Goal: Information Seeking & Learning: Learn about a topic

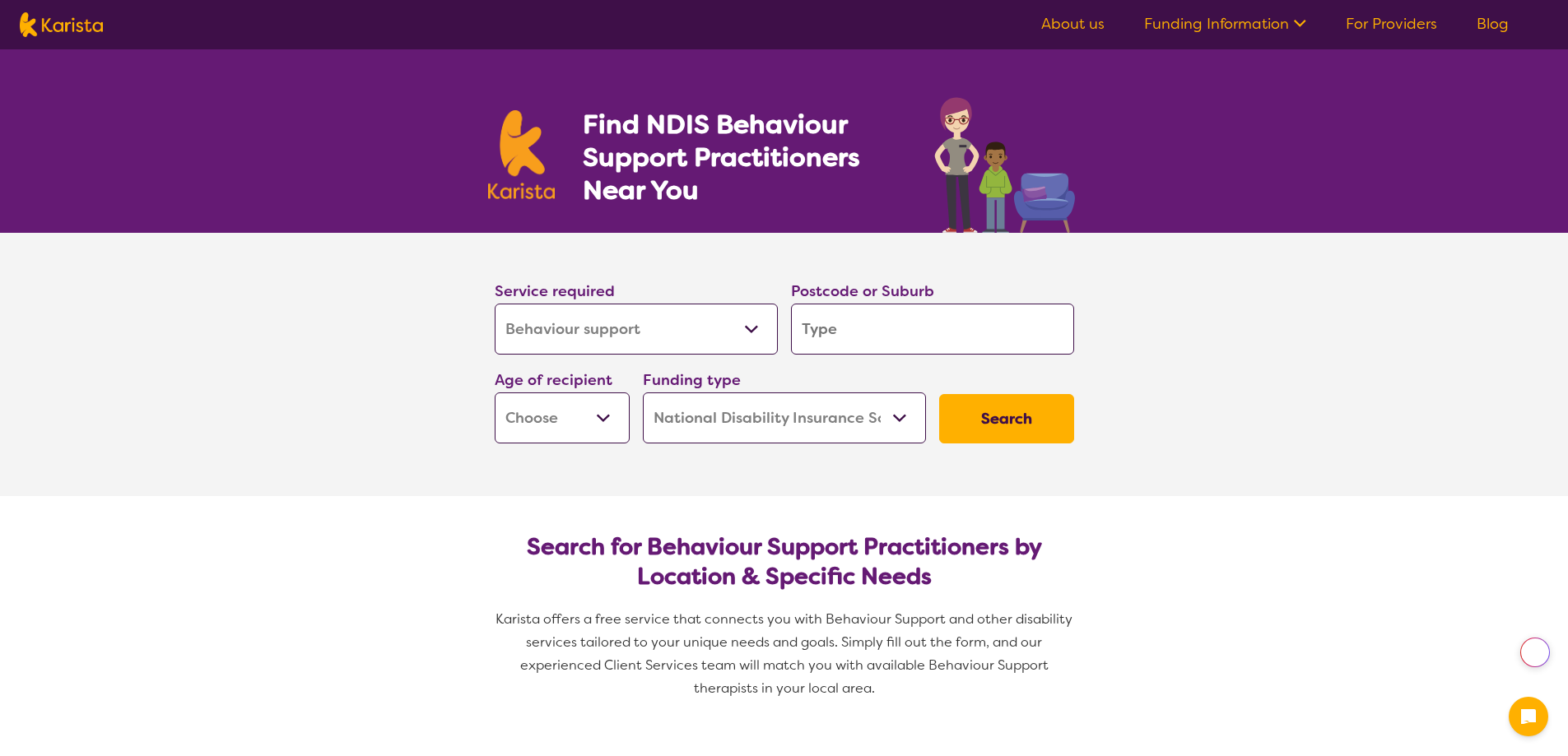
select select "Behaviour support"
select select "NDIS"
select select "Behaviour support"
select select "NDIS"
click at [867, 329] on input "search" at bounding box center [932, 329] width 283 height 51
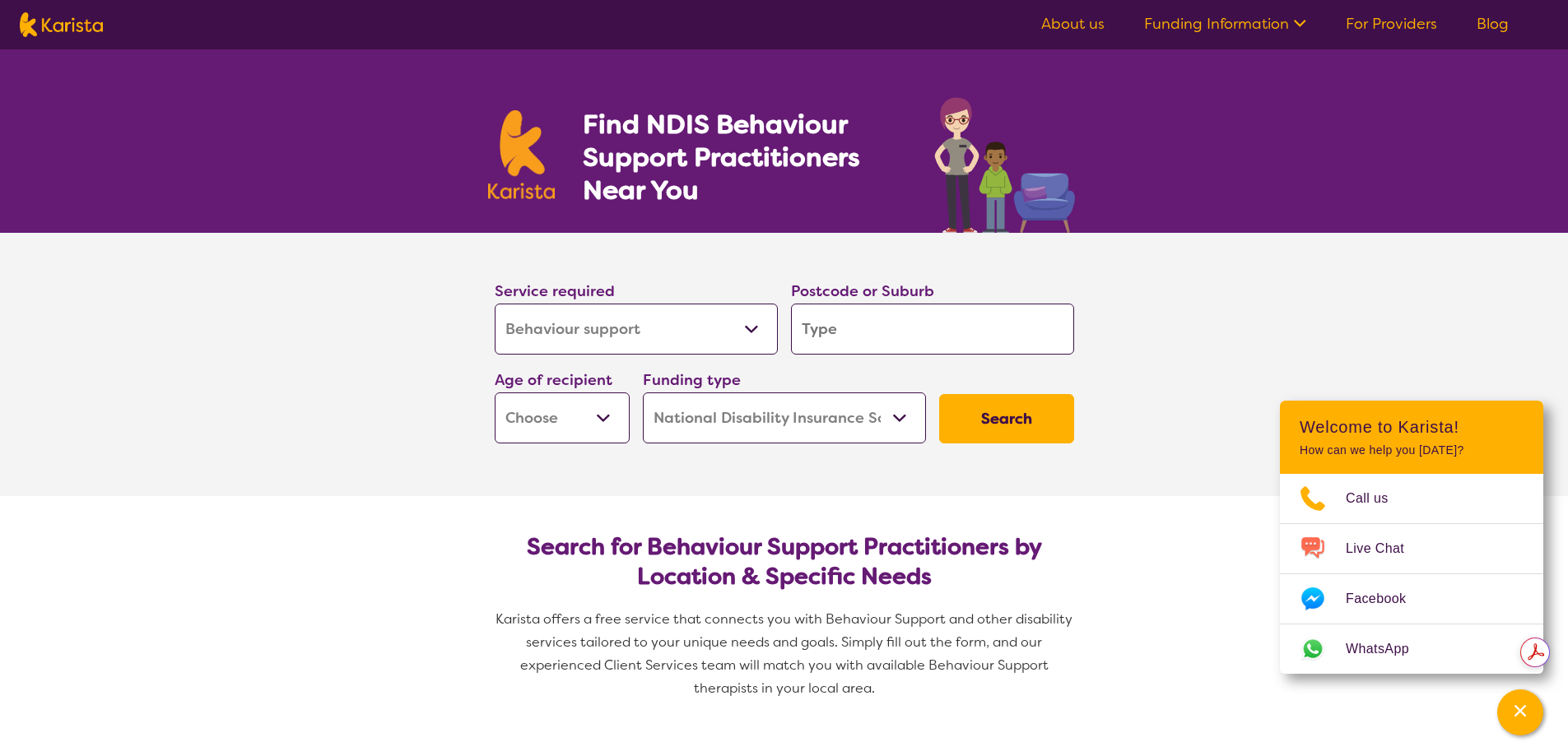
type input "4132"
click at [527, 419] on select "Early Childhood - 0 to 9 Child - 10 to 11 Adolescent - 12 to 17 Adult - 18 to 6…" at bounding box center [563, 418] width 135 height 51
select select "EC"
click at [495, 393] on select "Early Childhood - 0 to 9 Child - 10 to 11 Adolescent - 12 to 17 Adult - 18 to 6…" at bounding box center [563, 418] width 135 height 51
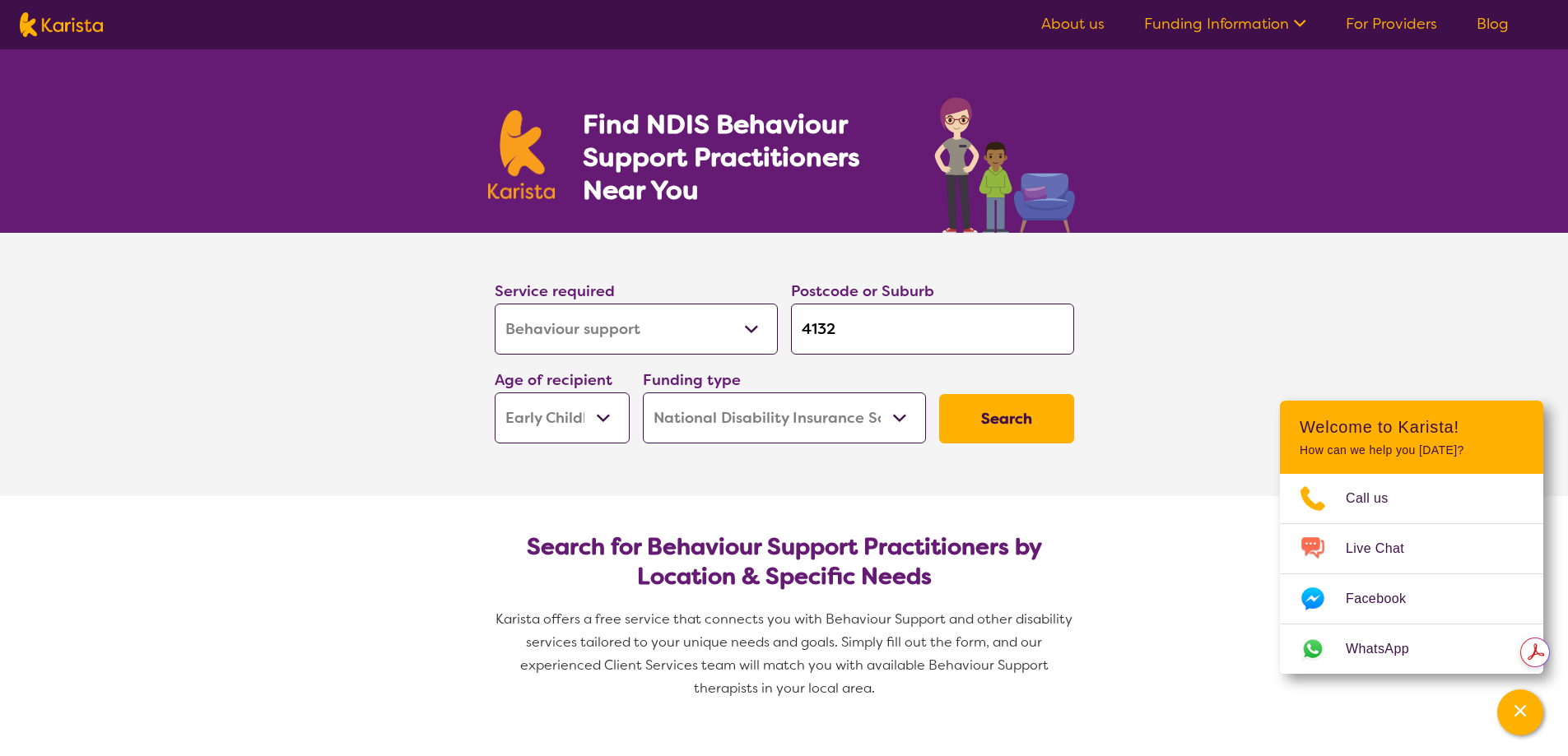
select select "EC"
click at [706, 429] on select "Home Care Package (HCP) National Disability Insurance Scheme (NDIS) I don't know" at bounding box center [784, 418] width 283 height 51
click at [998, 424] on button "Search" at bounding box center [1006, 419] width 135 height 49
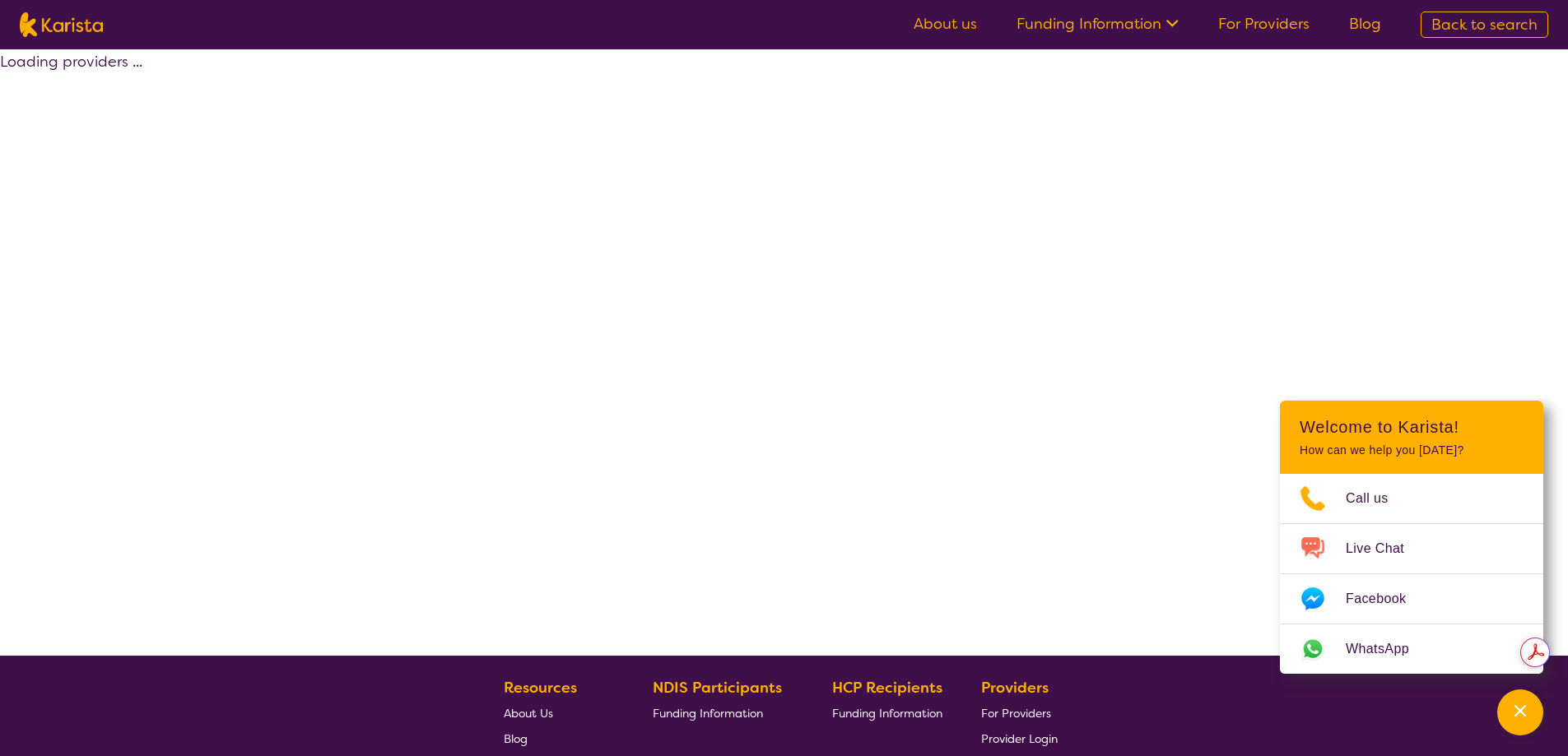
select select "by_score"
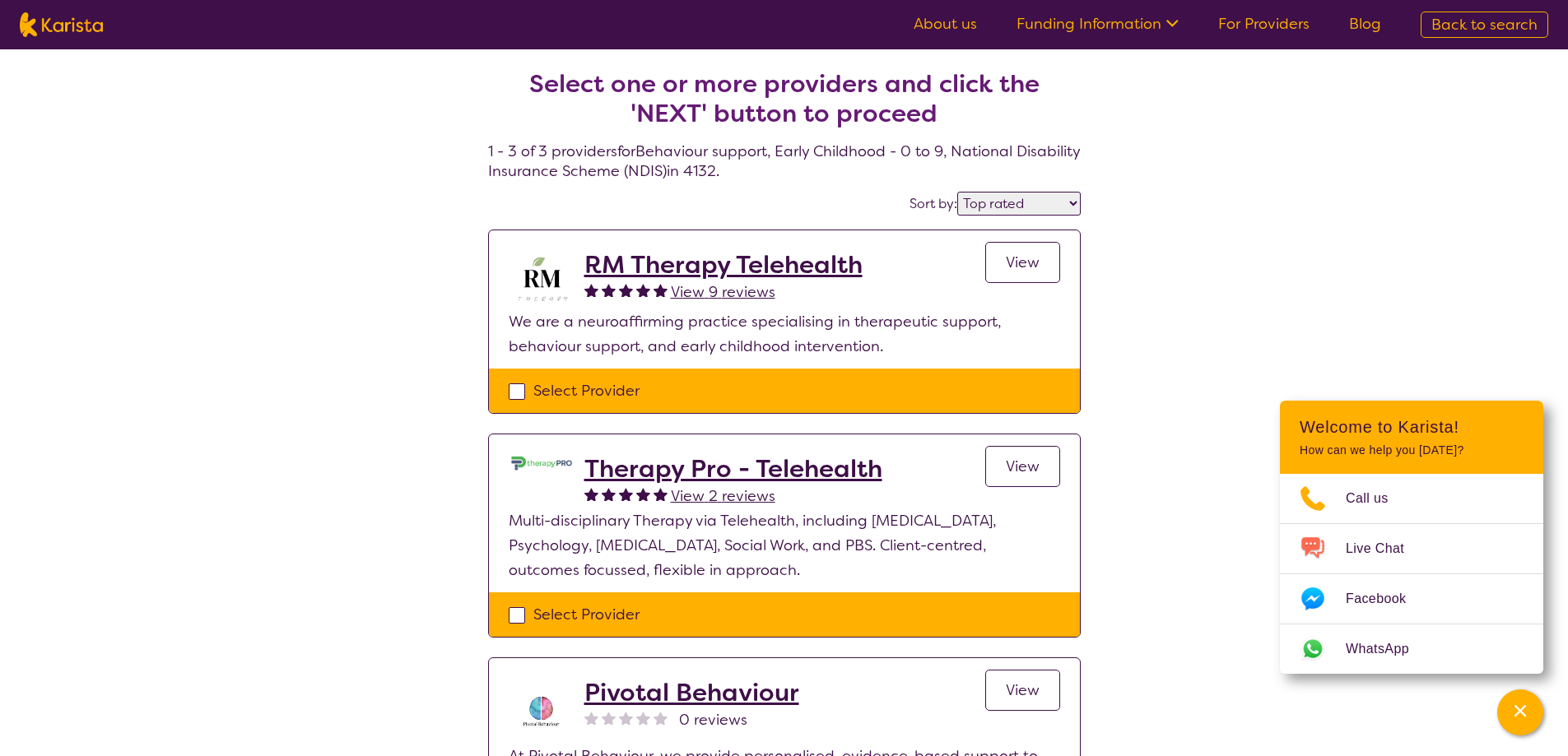
select select "Behaviour support"
select select "EC"
select select "NDIS"
select select "Behaviour support"
select select "EC"
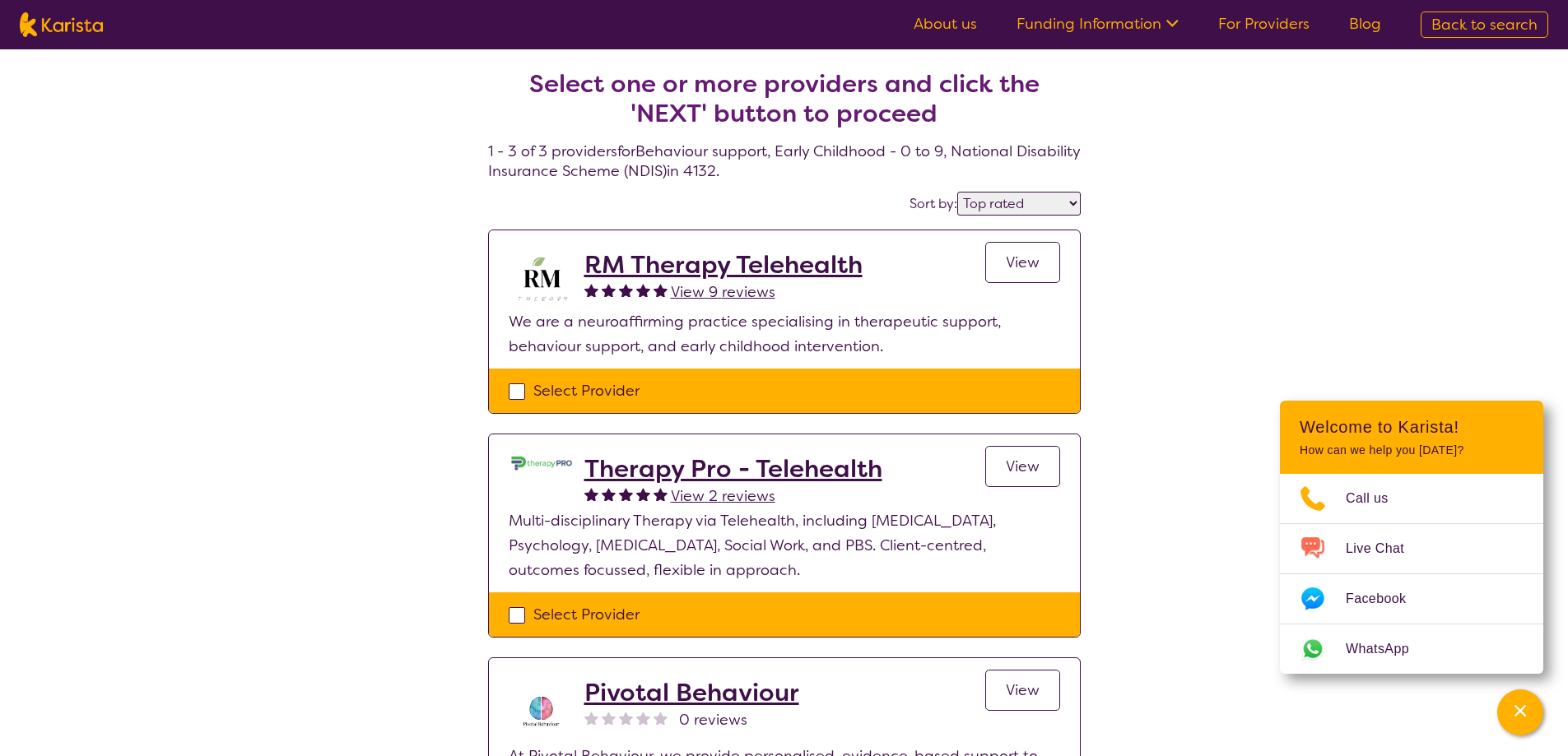
select select "NDIS"
